Goal: Find specific page/section

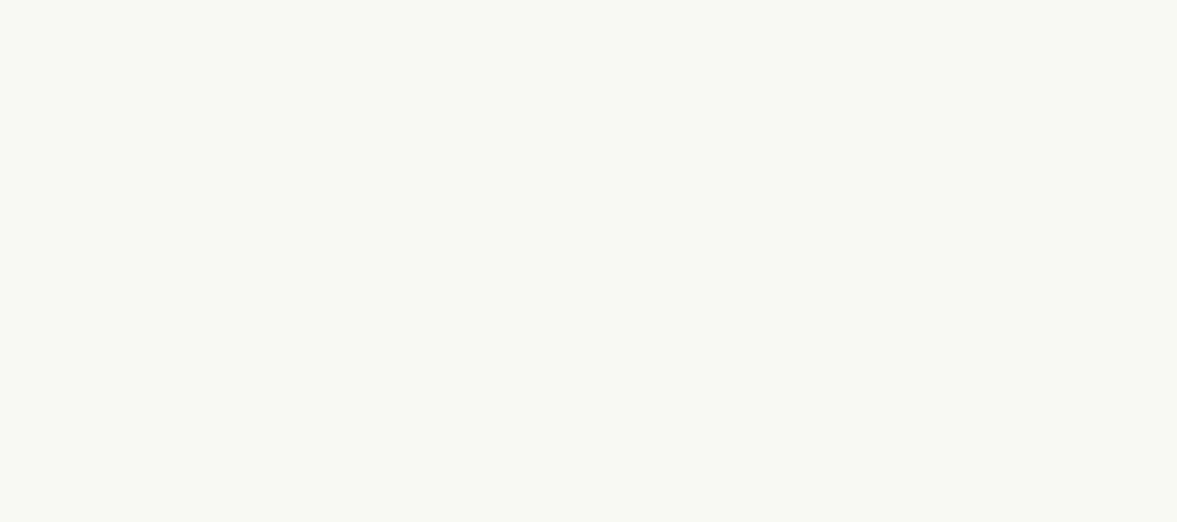
select select "FR"
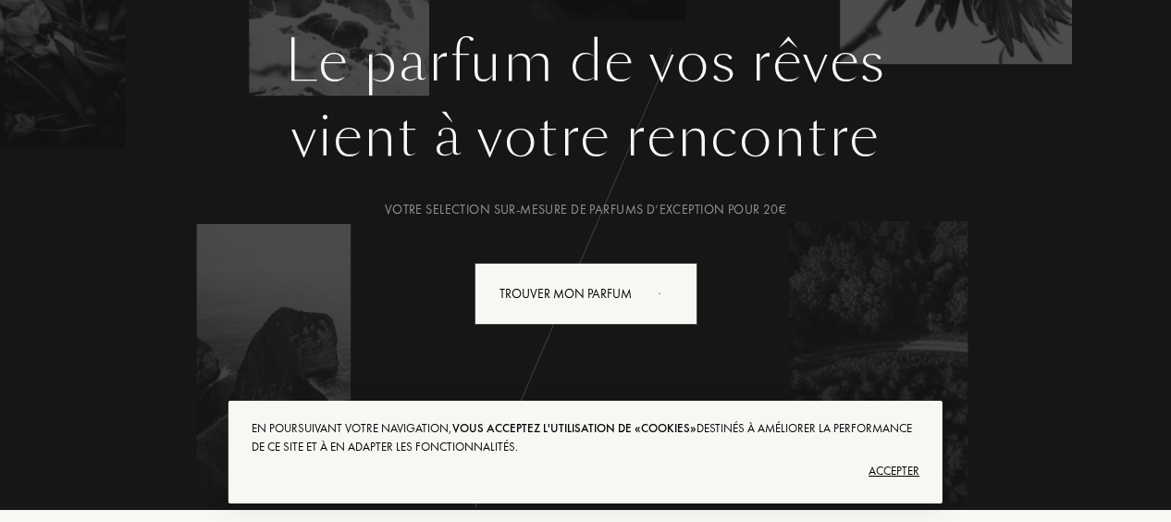
scroll to position [283, 0]
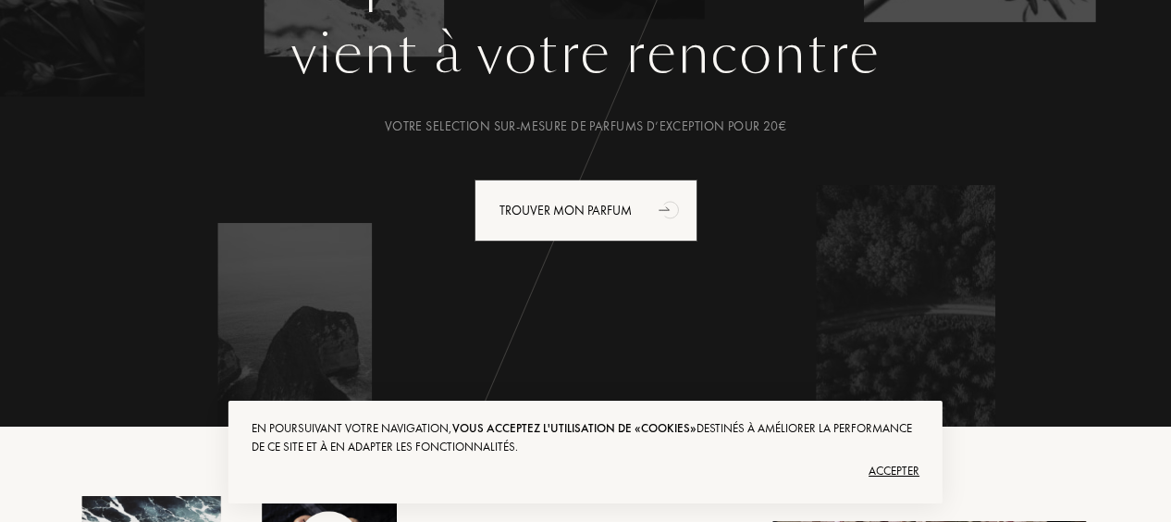
click at [898, 472] on div "Accepter" at bounding box center [586, 471] width 668 height 30
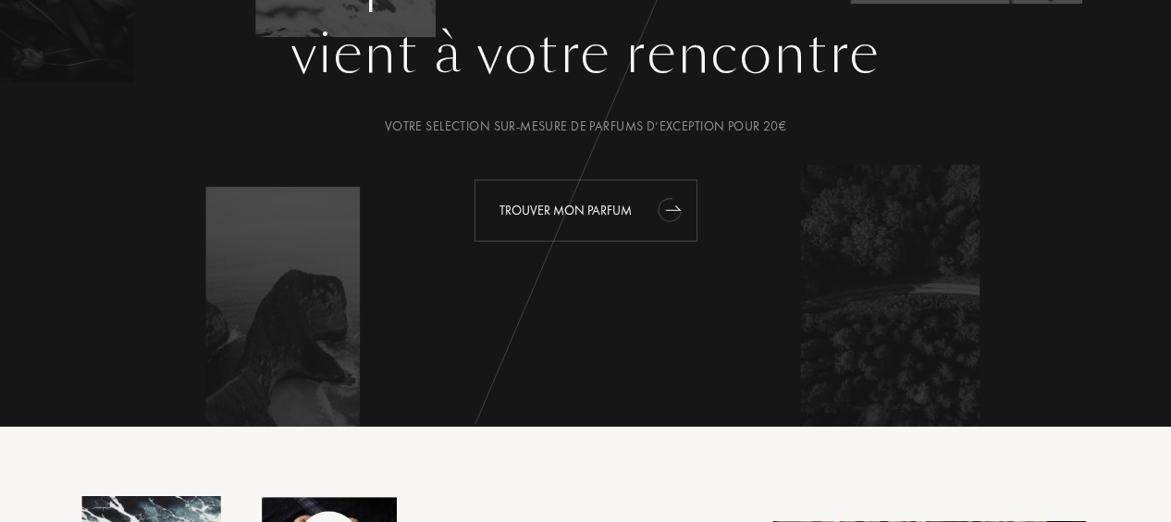
click at [637, 189] on div "Trouver mon parfum" at bounding box center [586, 211] width 223 height 62
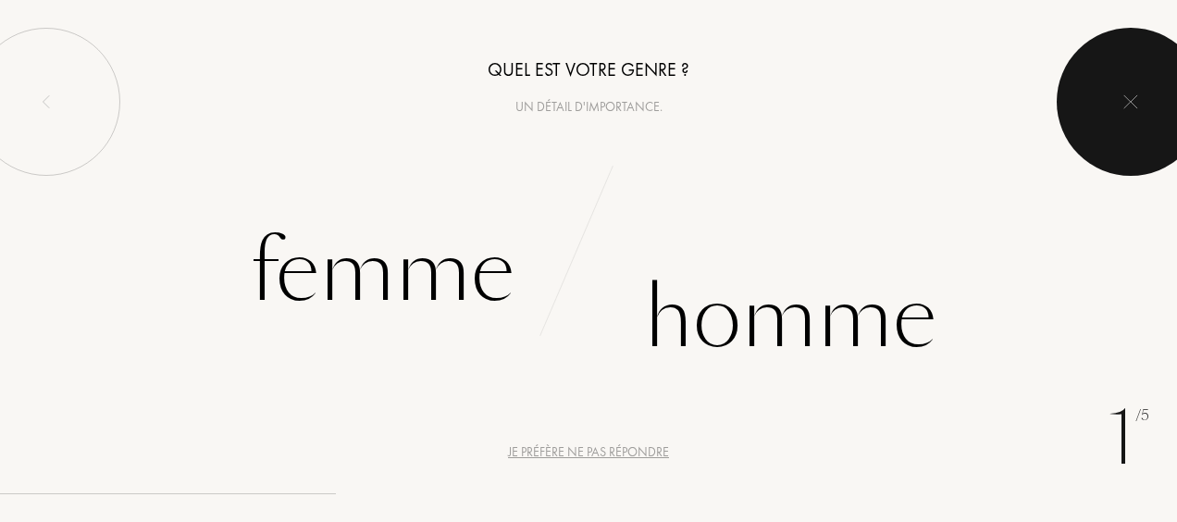
click at [1137, 94] on img at bounding box center [1130, 101] width 15 height 15
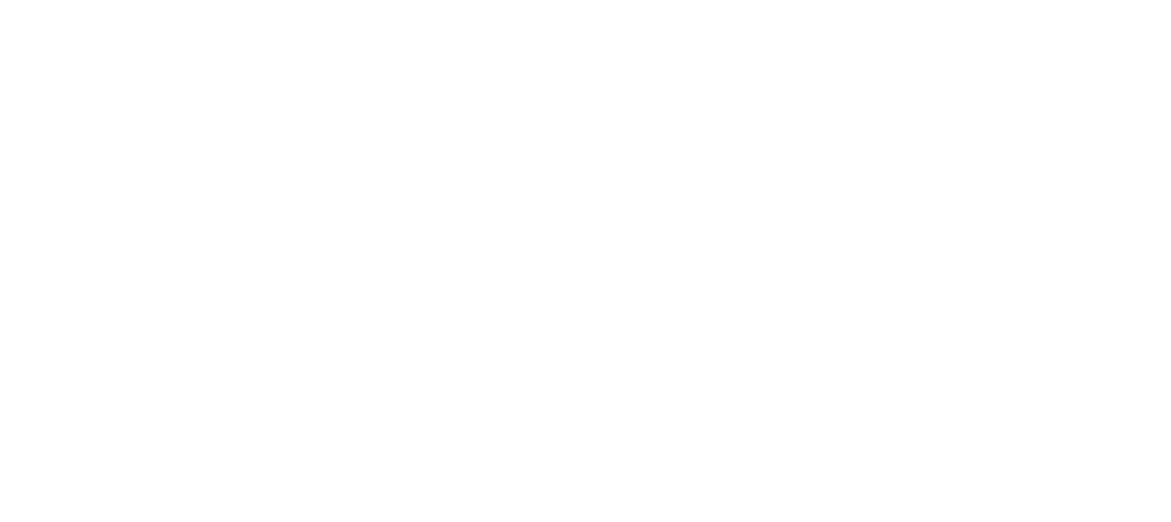
select select "FR"
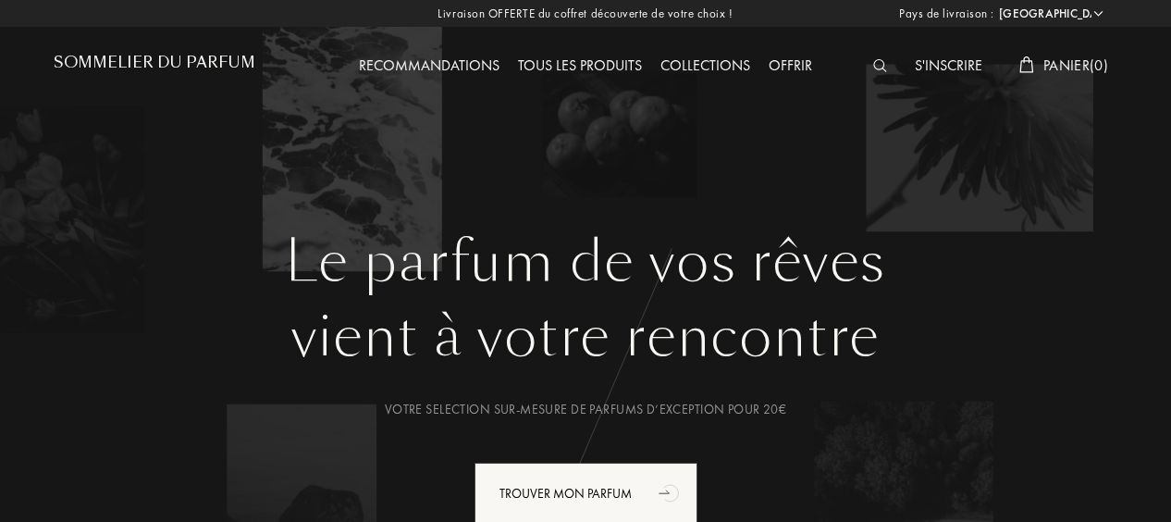
click at [873, 66] on img at bounding box center [880, 65] width 14 height 13
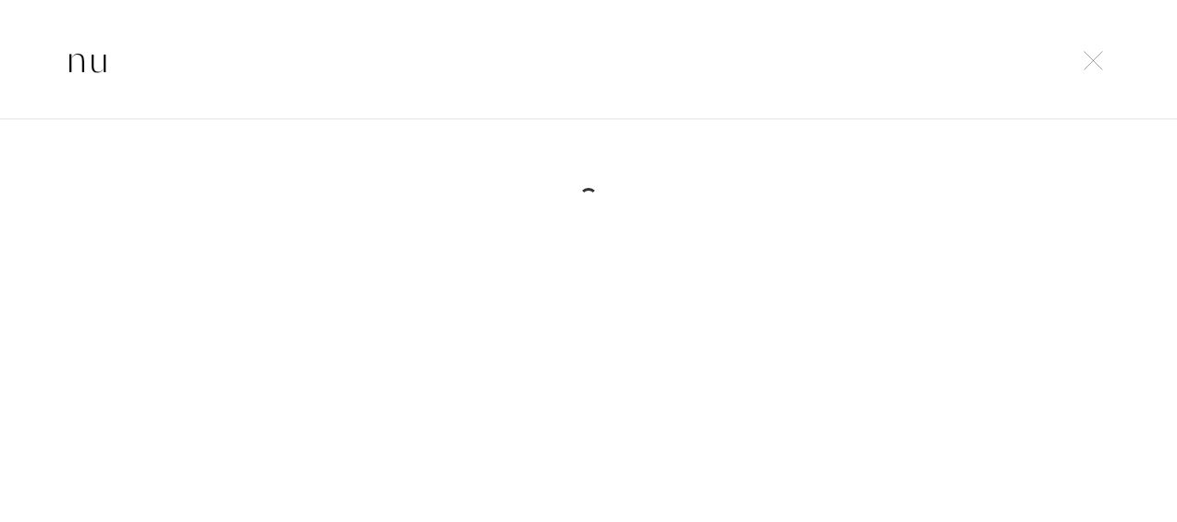
type input "n"
type input "a"
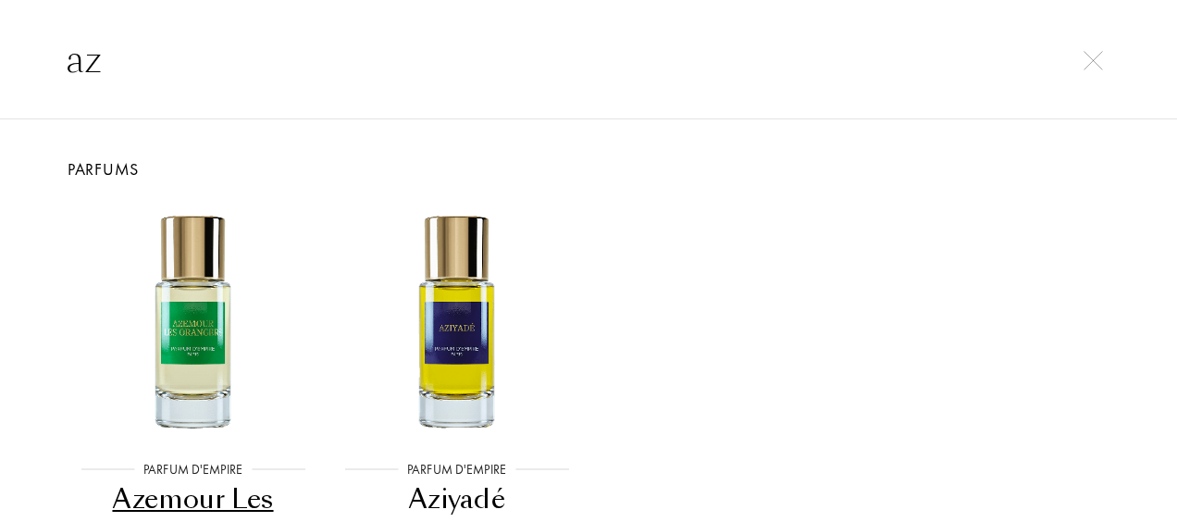
type input "a"
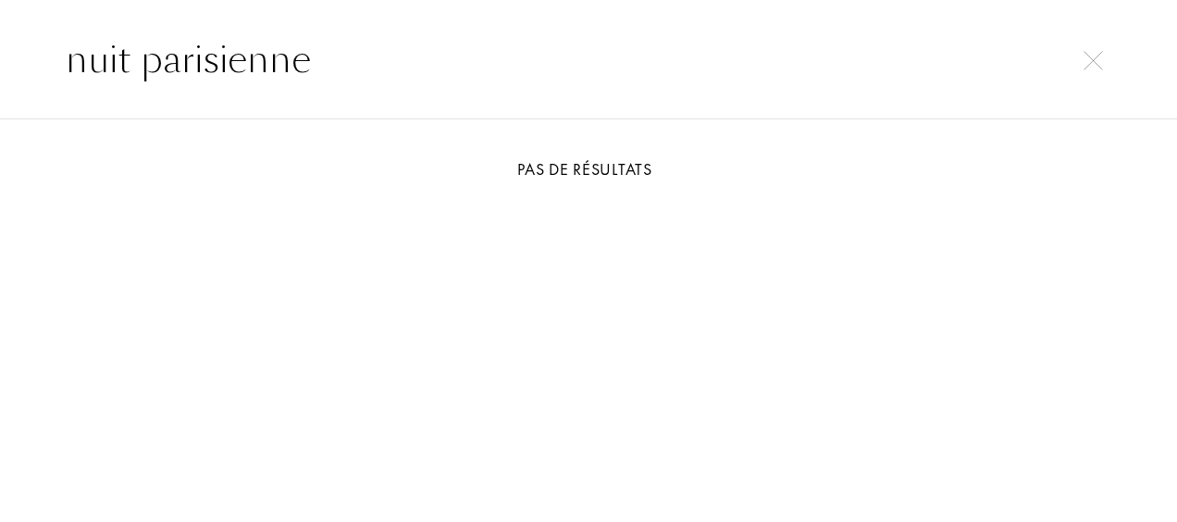
type input "nuit parisienne"
click at [1082, 85] on input "nuit parisienne" at bounding box center [589, 59] width 1120 height 56
click at [1093, 51] on img at bounding box center [1092, 60] width 19 height 19
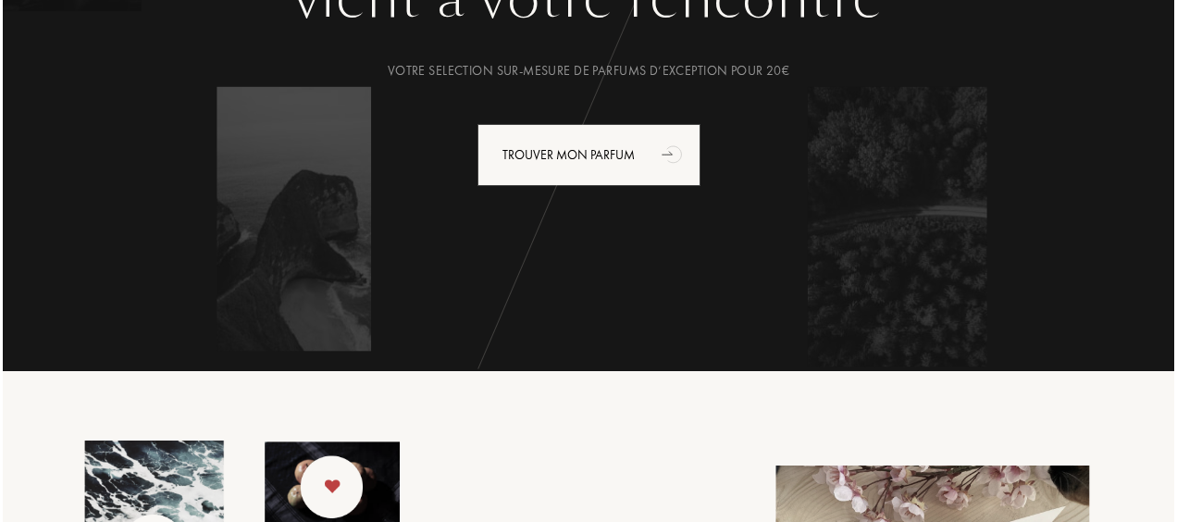
scroll to position [0, 0]
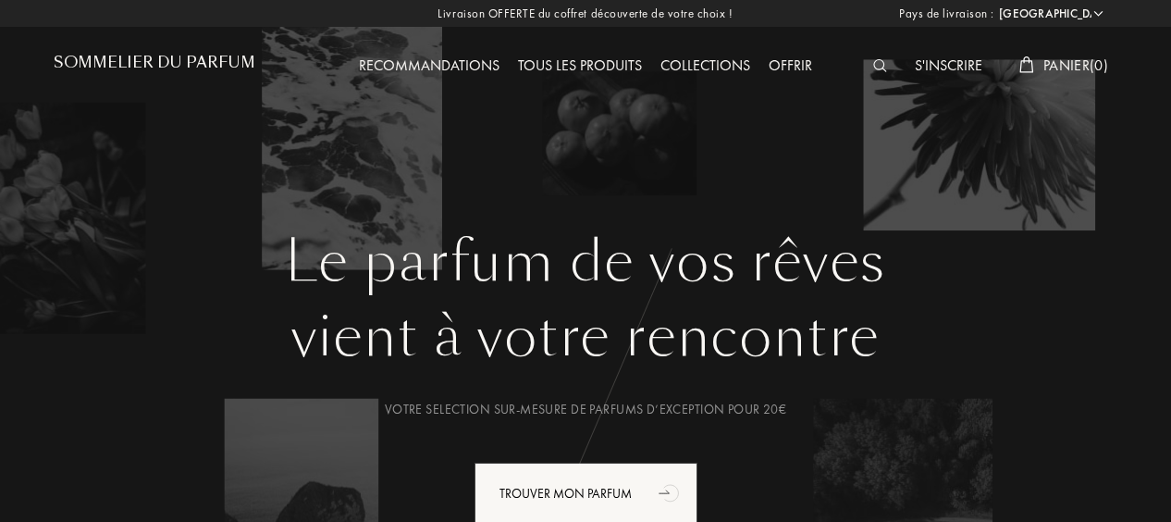
click at [864, 62] on div at bounding box center [885, 67] width 42 height 24
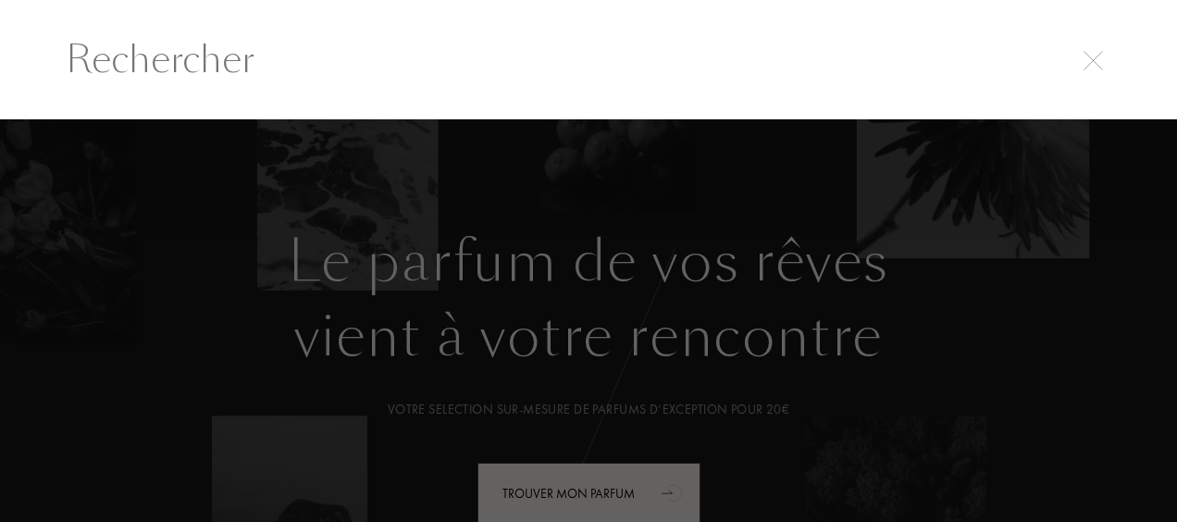
click at [679, 292] on div at bounding box center [588, 320] width 1177 height 402
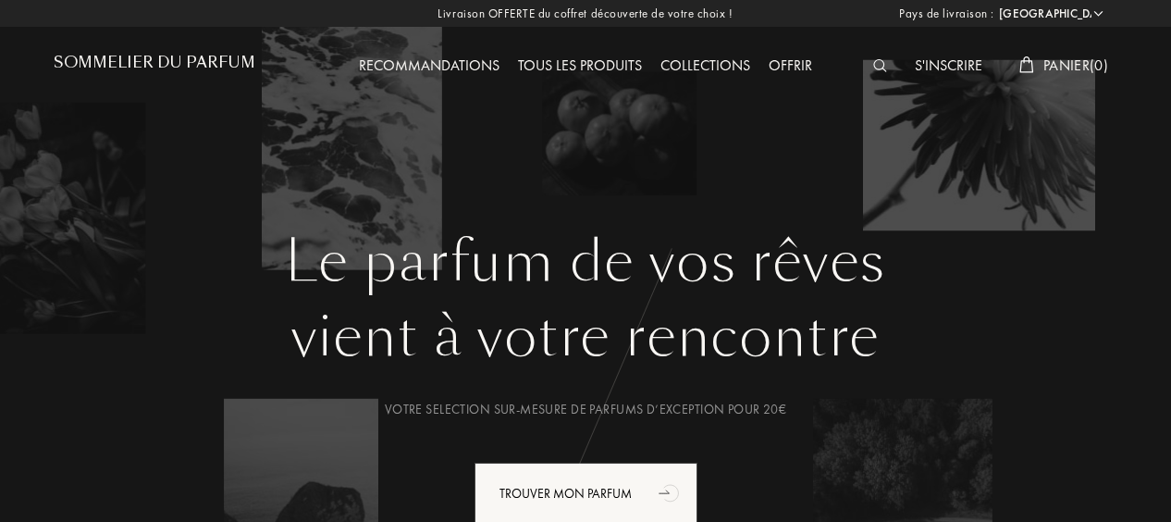
click at [864, 62] on div at bounding box center [885, 67] width 42 height 24
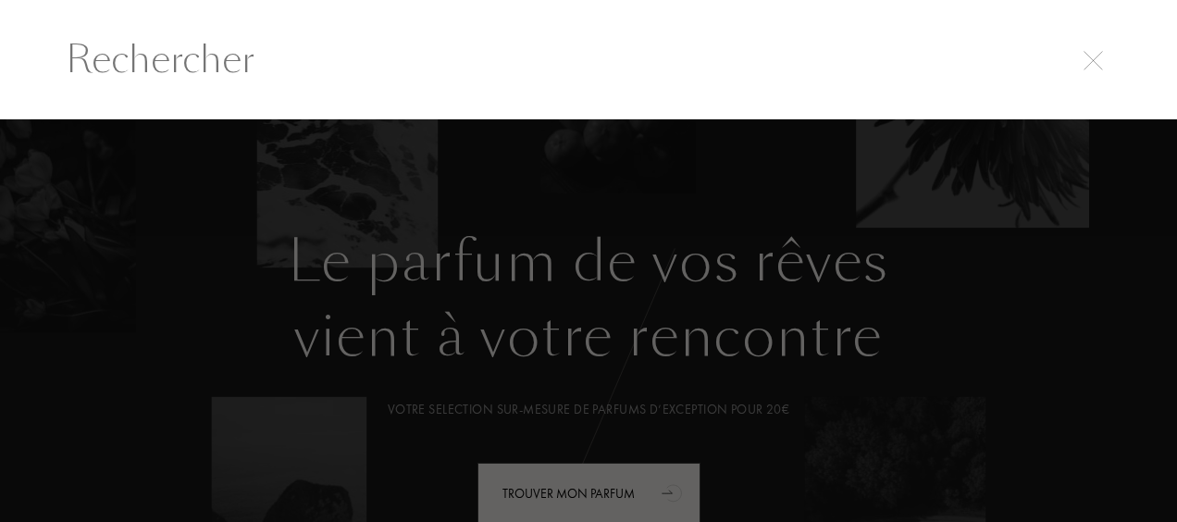
click at [680, 40] on input "text" at bounding box center [589, 59] width 1120 height 56
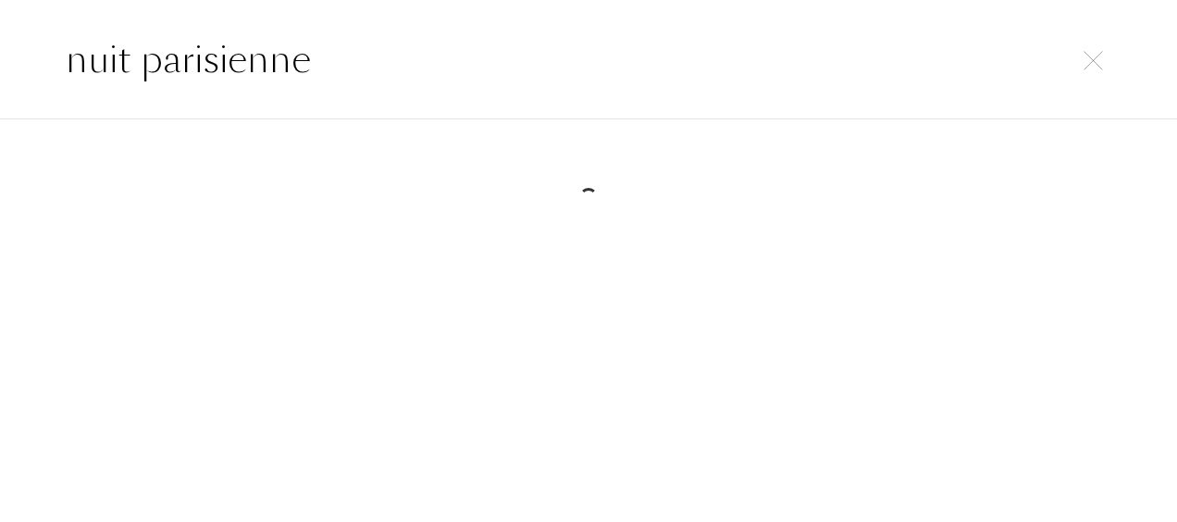
type input "nuit parisienne"
